Goal: Task Accomplishment & Management: Complete application form

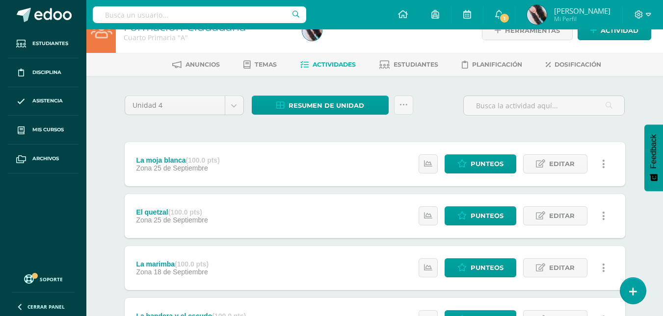
scroll to position [21, 0]
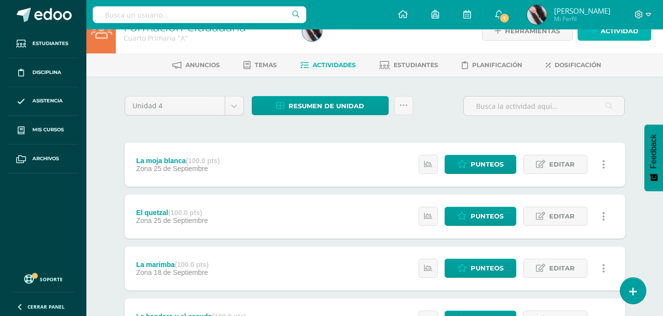
click at [641, 34] on link "Actividad" at bounding box center [614, 31] width 74 height 19
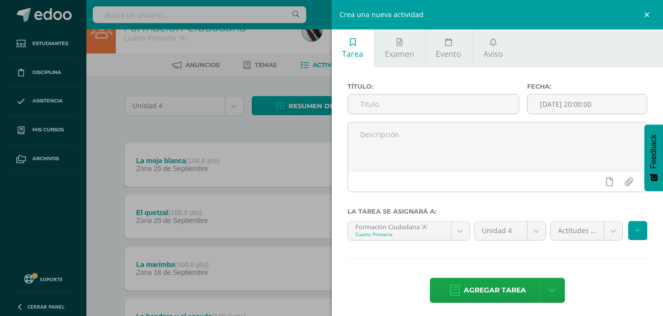
click at [465, 93] on div "Título:" at bounding box center [433, 102] width 180 height 39
click at [423, 95] on input "text" at bounding box center [433, 104] width 171 height 19
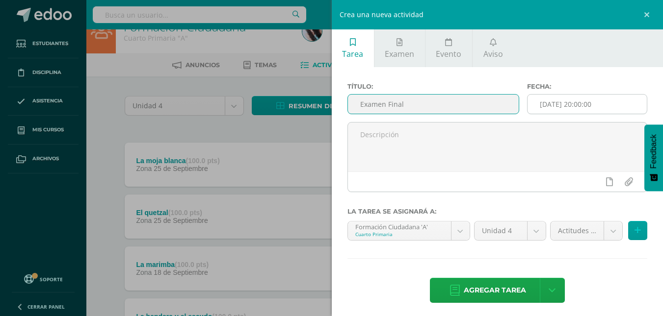
type input "Examen Final"
click at [548, 110] on input "[DATE] 20:00:00" at bounding box center [586, 104] width 119 height 19
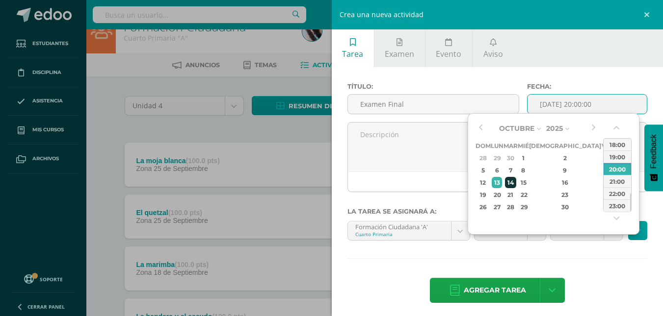
click at [516, 181] on div "14" at bounding box center [510, 182] width 11 height 11
type input "2025-10-14 20:00"
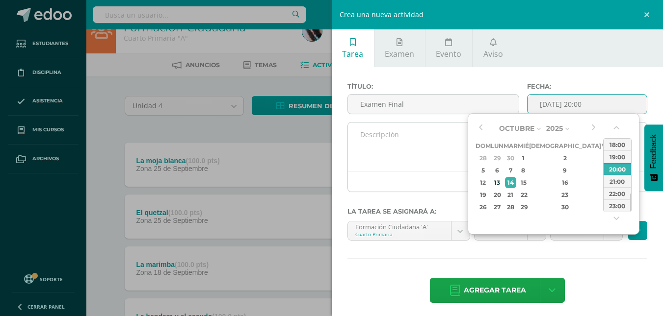
click at [438, 140] on textarea at bounding box center [497, 147] width 299 height 49
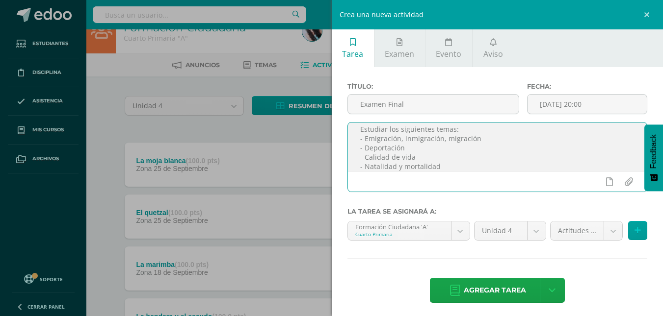
scroll to position [15, 0]
type textarea "Estudiar los siguientes temas: - Emigración, inmigración, migración - Deportaci…"
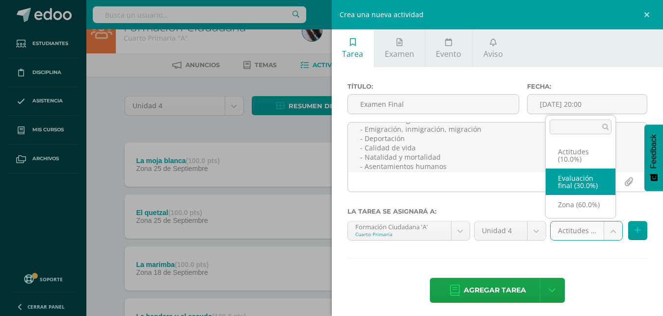
select select "170073"
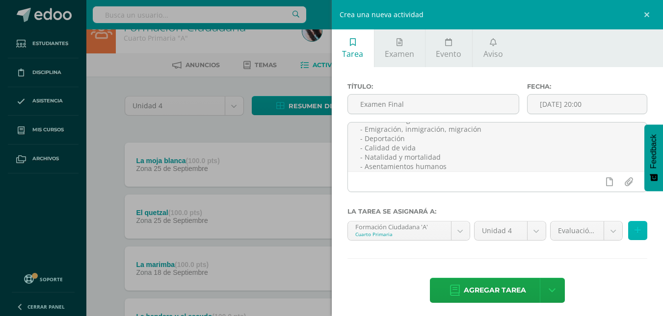
click at [628, 235] on button at bounding box center [637, 230] width 19 height 19
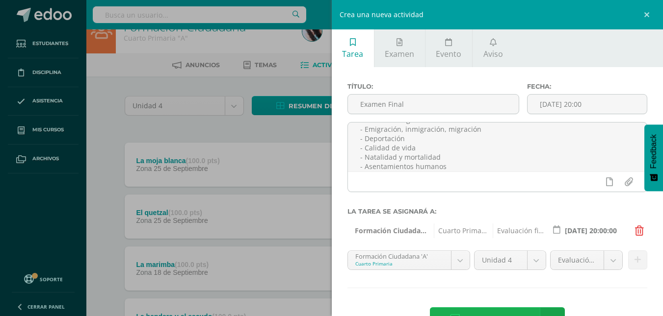
click at [507, 316] on span "Agregar tarea" at bounding box center [495, 320] width 62 height 24
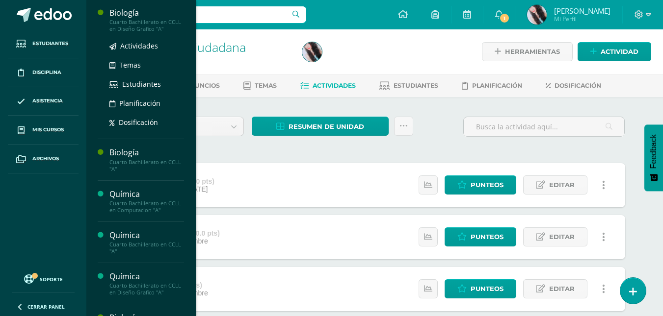
scroll to position [226, 0]
click at [131, 50] on span "Actividades" at bounding box center [139, 45] width 38 height 9
